Goal: Information Seeking & Learning: Learn about a topic

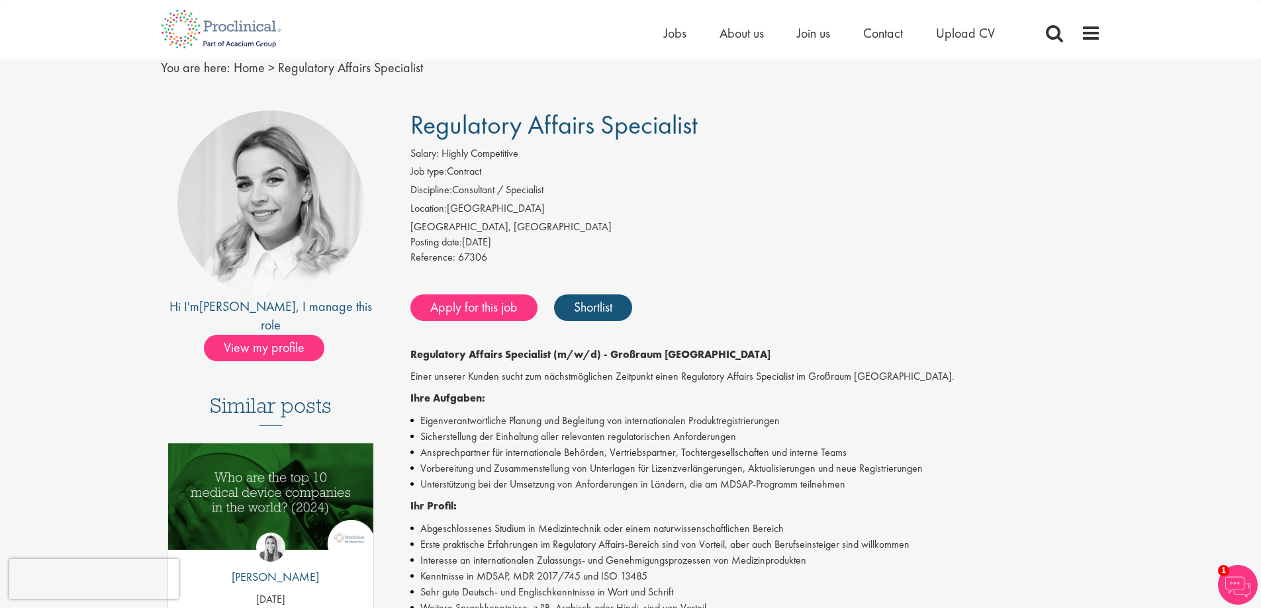
scroll to position [132, 0]
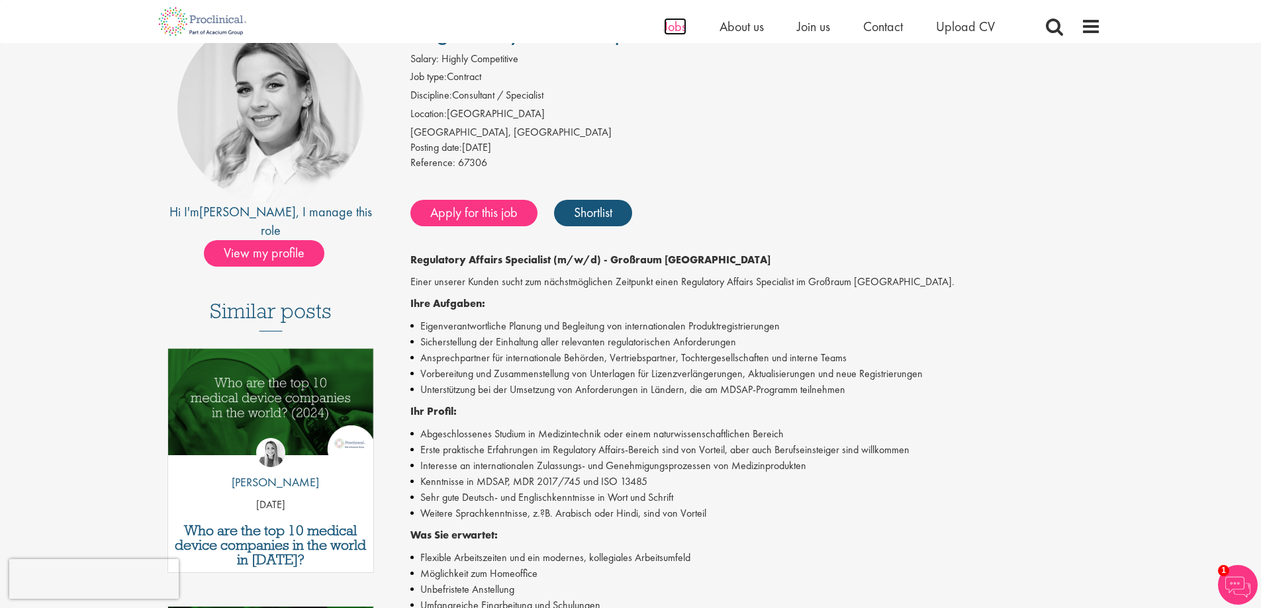
click at [666, 30] on span "Jobs" at bounding box center [675, 26] width 23 height 17
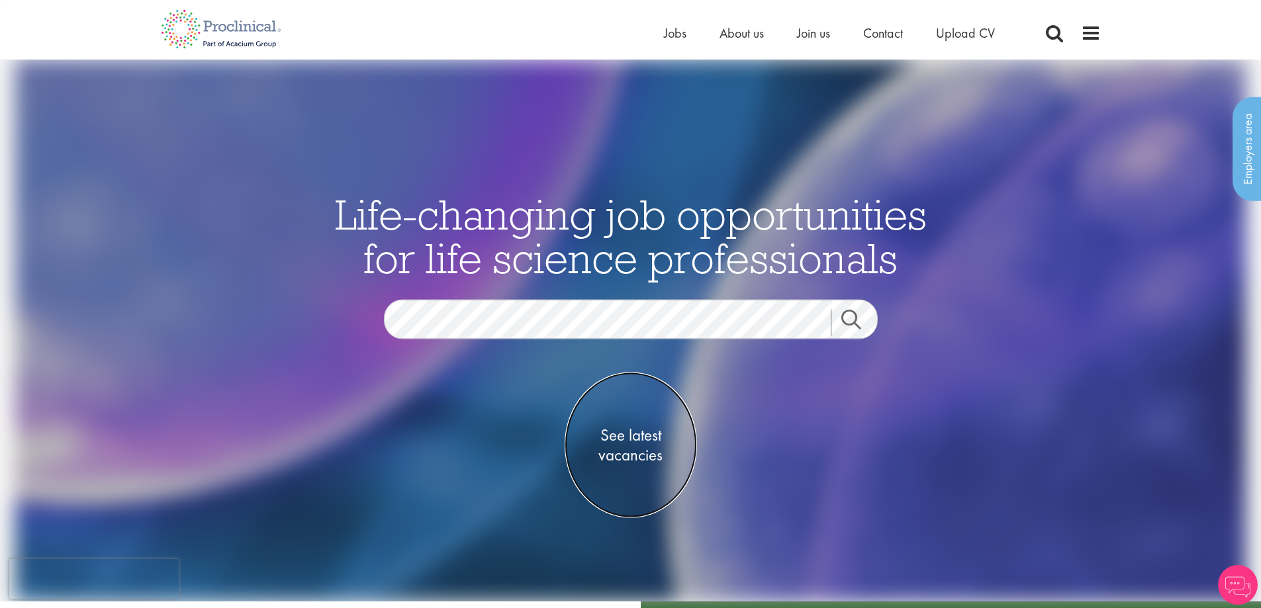
click at [618, 436] on span "See latest vacancies" at bounding box center [631, 446] width 132 height 40
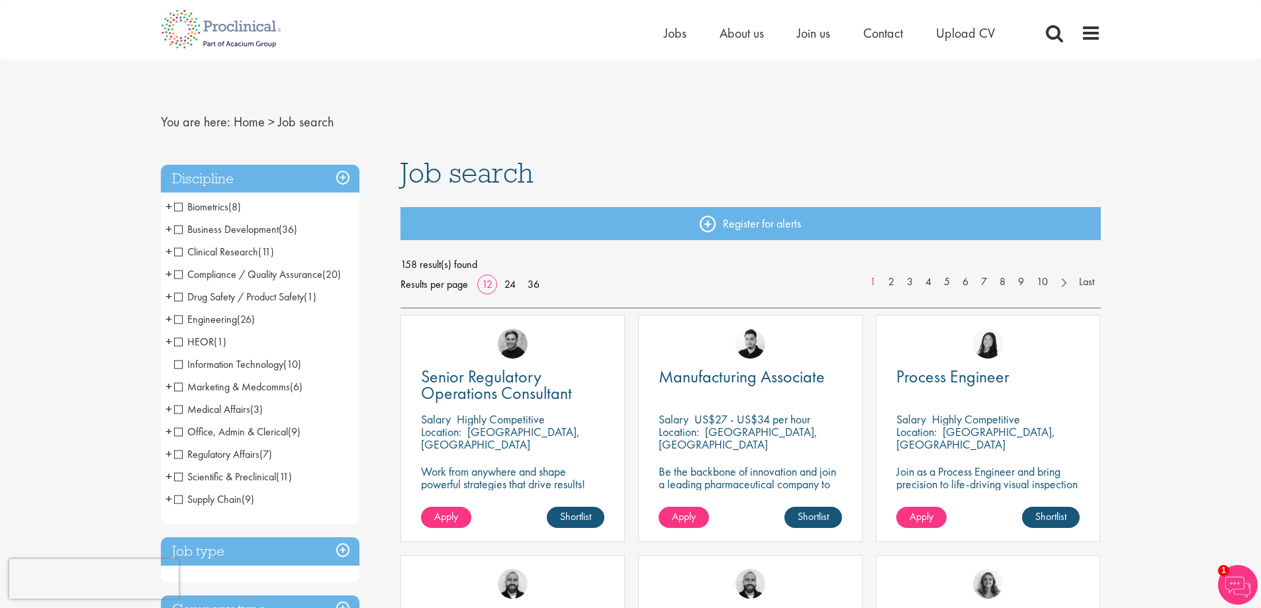
click at [178, 456] on span "Regulatory Affairs" at bounding box center [216, 454] width 85 height 14
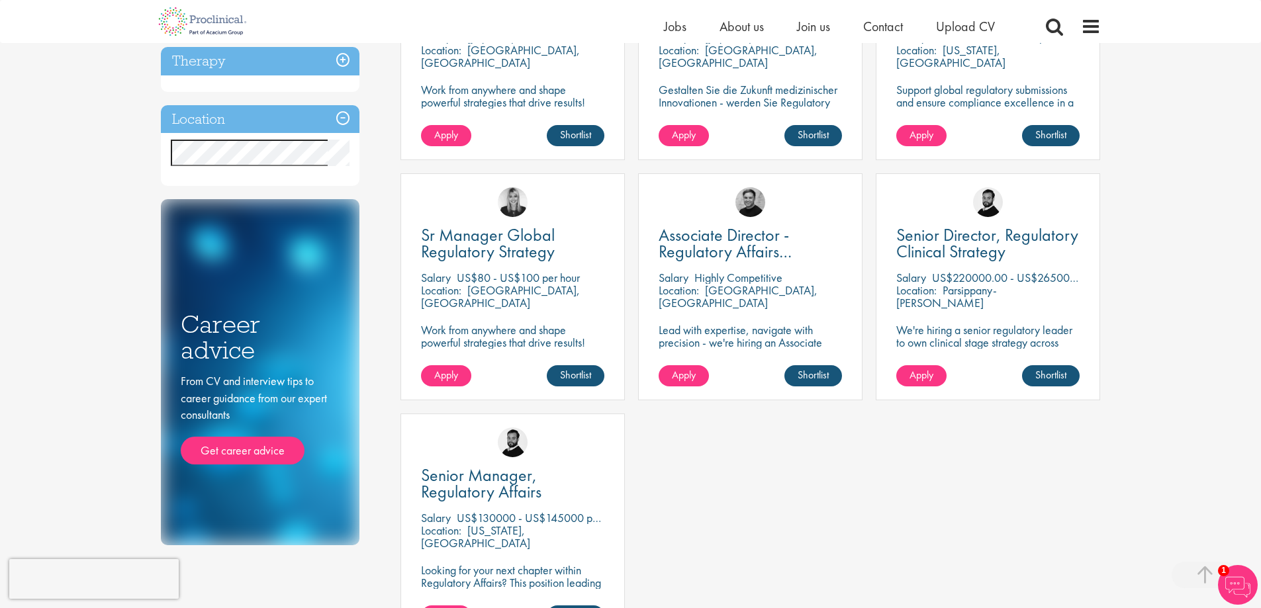
scroll to position [355, 0]
